Goal: Task Accomplishment & Management: Complete application form

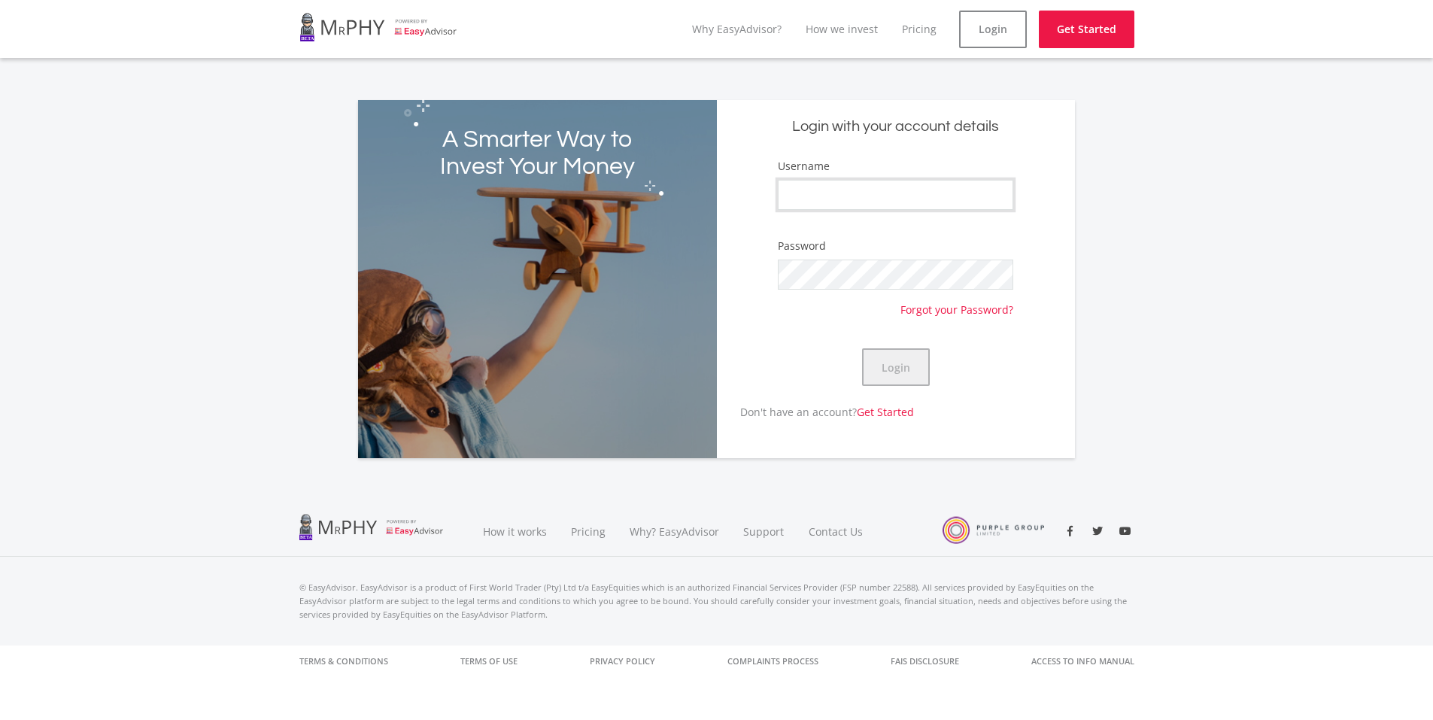
type input "EugeneM1976"
click at [902, 369] on button "Login" at bounding box center [896, 367] width 68 height 38
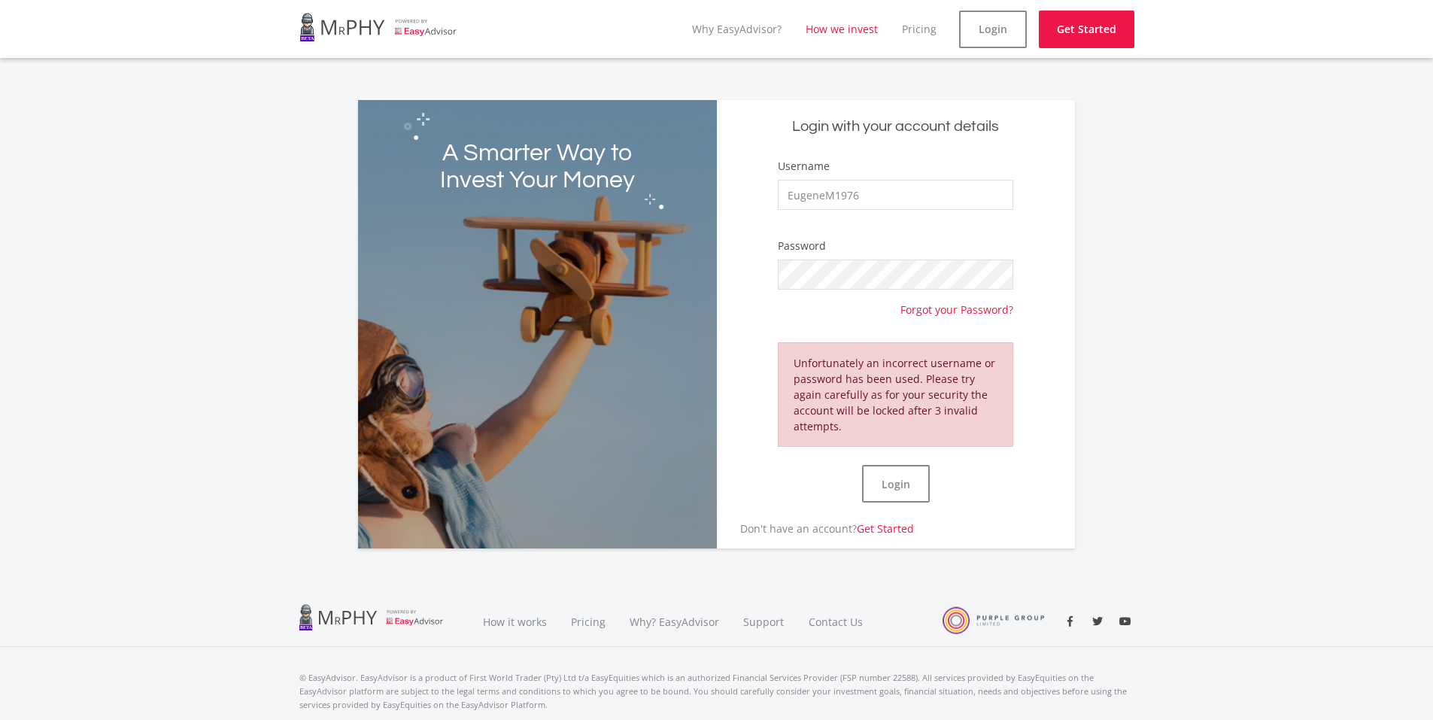
click at [858, 30] on link "How we invest" at bounding box center [842, 29] width 72 height 14
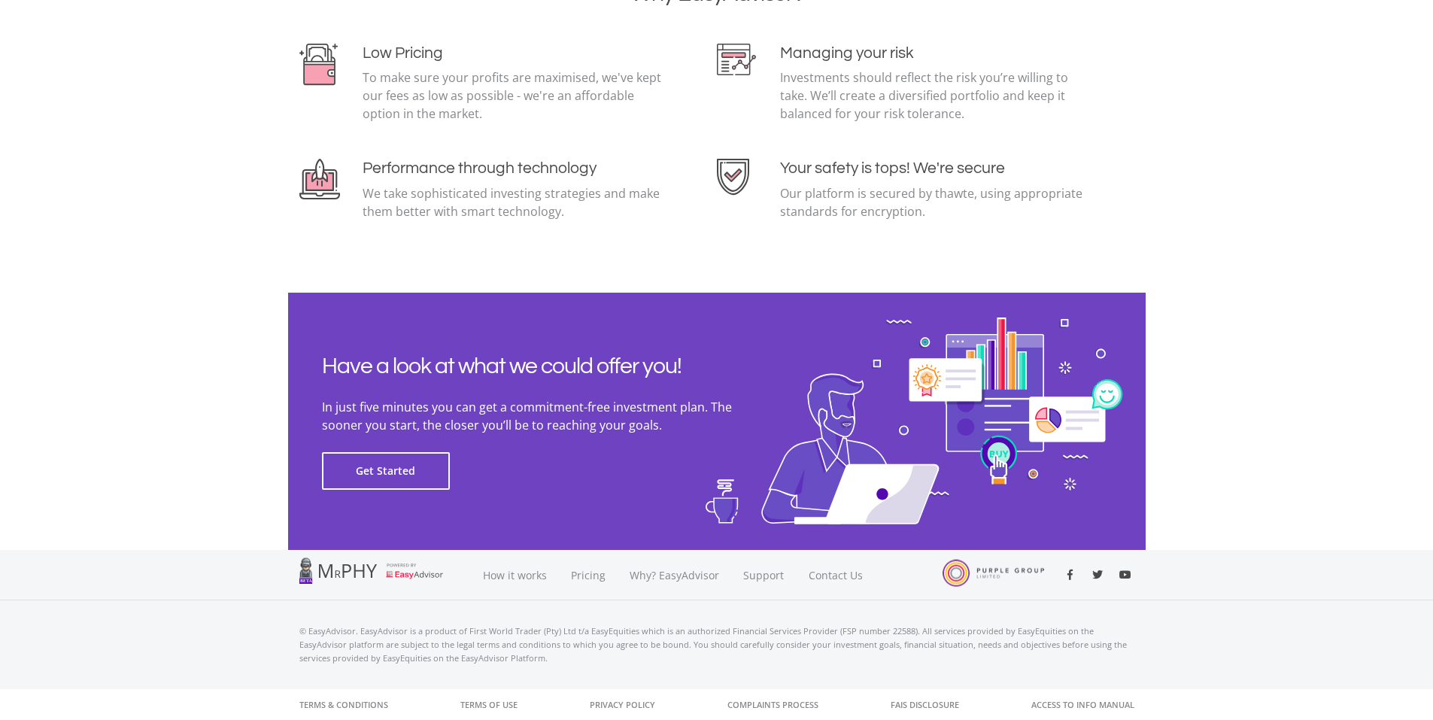
scroll to position [3237, 0]
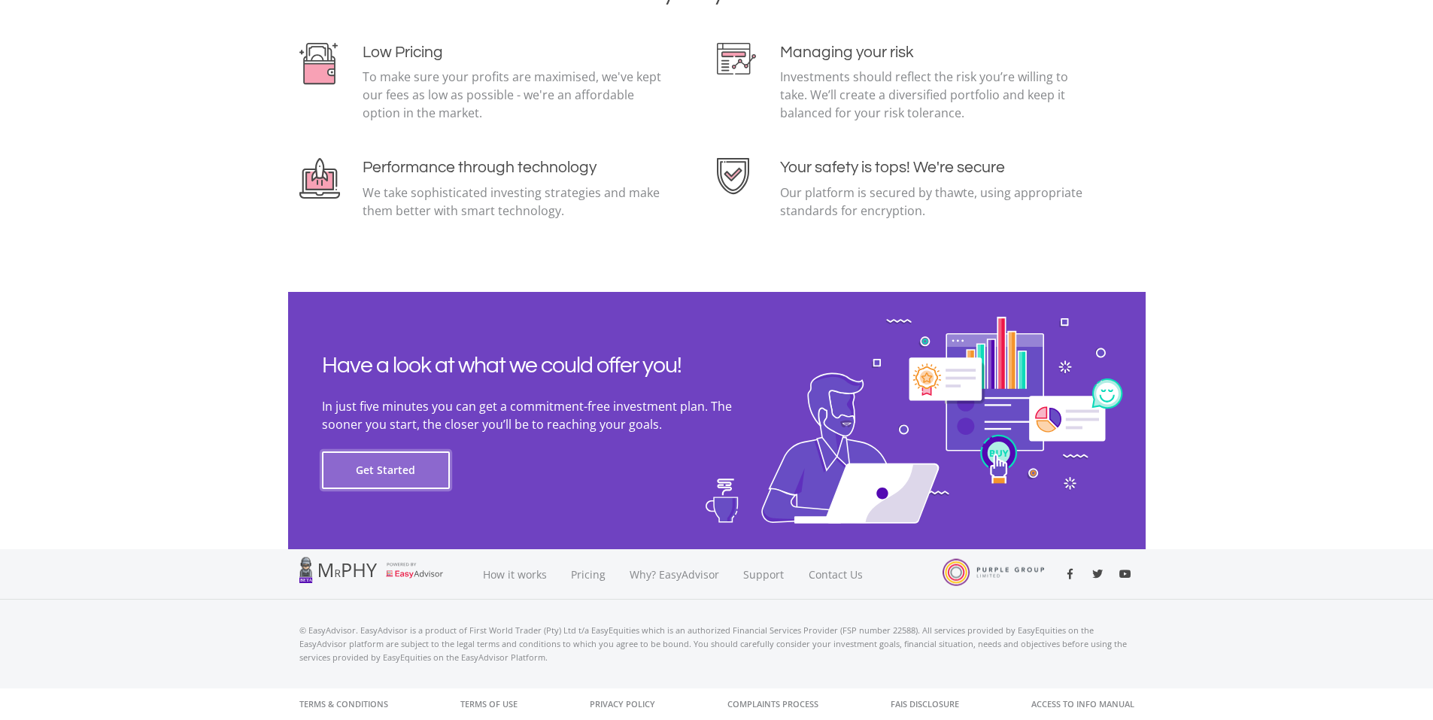
click at [390, 466] on button "Get Started" at bounding box center [386, 470] width 128 height 38
